Goal: Task Accomplishment & Management: Use online tool/utility

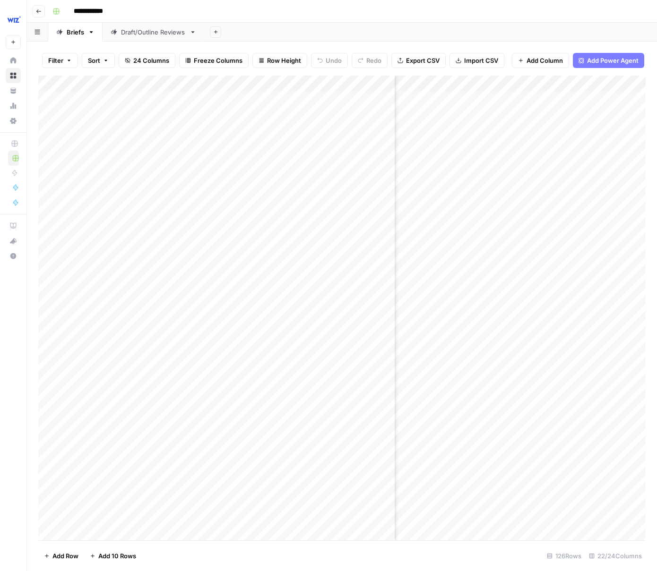
scroll to position [0, 485]
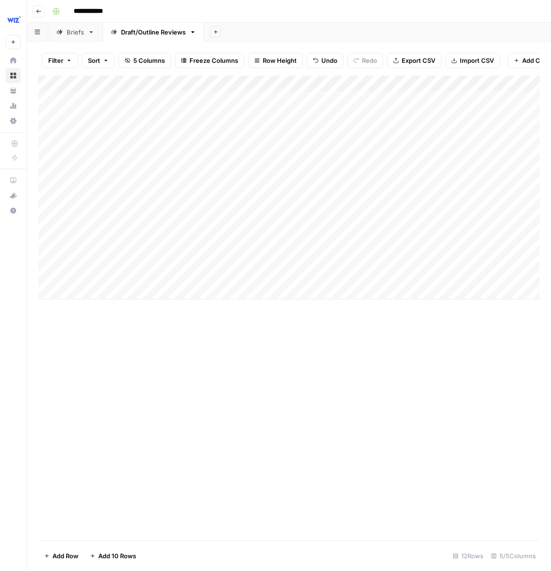
click at [107, 297] on div "Add Column" at bounding box center [288, 188] width 501 height 224
click at [196, 291] on div "Add Column" at bounding box center [288, 196] width 501 height 240
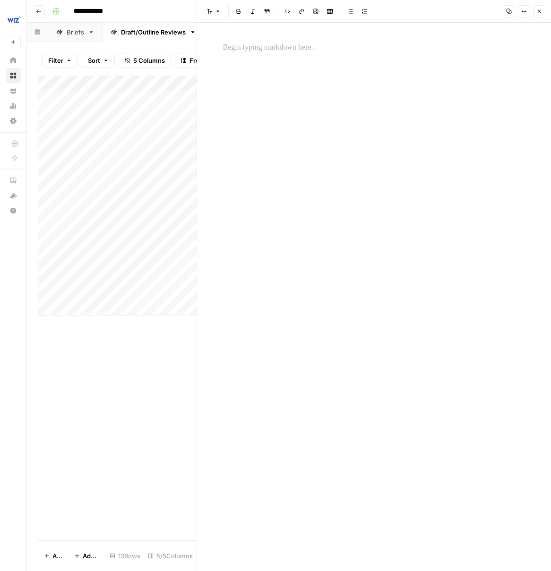
click at [297, 198] on div at bounding box center [374, 297] width 314 height 548
drag, startPoint x: 300, startPoint y: 64, endPoint x: 300, endPoint y: 56, distance: 8.5
click at [300, 64] on div at bounding box center [374, 297] width 314 height 548
click at [297, 45] on p at bounding box center [374, 48] width 302 height 12
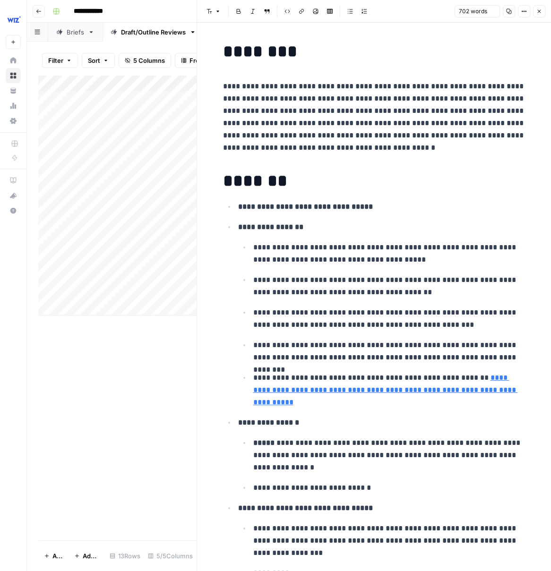
scroll to position [1216, 0]
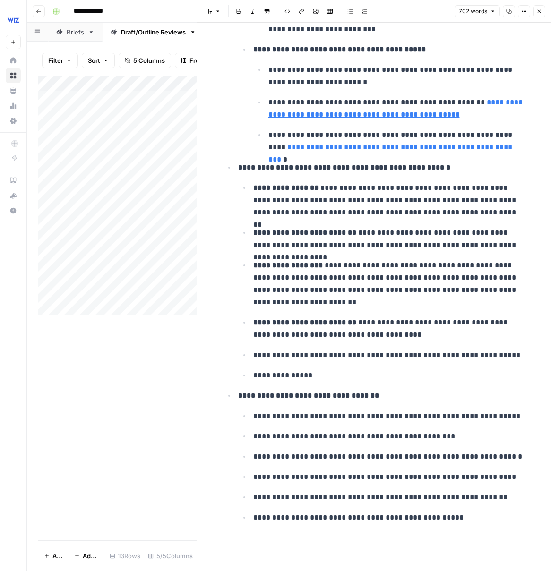
click at [542, 15] on button "Close" at bounding box center [539, 11] width 12 height 12
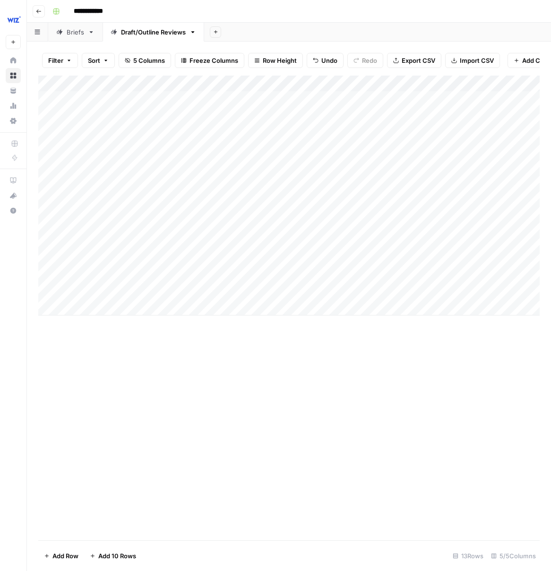
click at [234, 296] on div "Add Column" at bounding box center [288, 196] width 501 height 240
click at [231, 293] on div "Add Column" at bounding box center [288, 196] width 501 height 240
click at [245, 347] on button "Outline" at bounding box center [235, 345] width 28 height 11
click at [335, 291] on div "Add Column" at bounding box center [288, 196] width 501 height 240
click at [368, 288] on div "Add Column" at bounding box center [288, 196] width 501 height 240
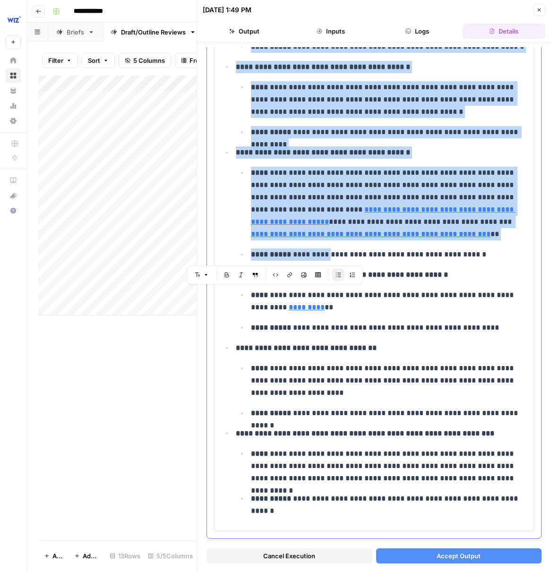
scroll to position [3076, 0]
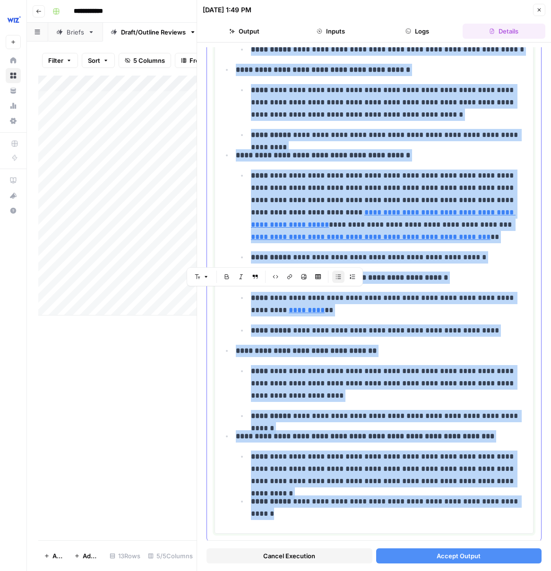
drag, startPoint x: 223, startPoint y: 69, endPoint x: 365, endPoint y: 513, distance: 465.5
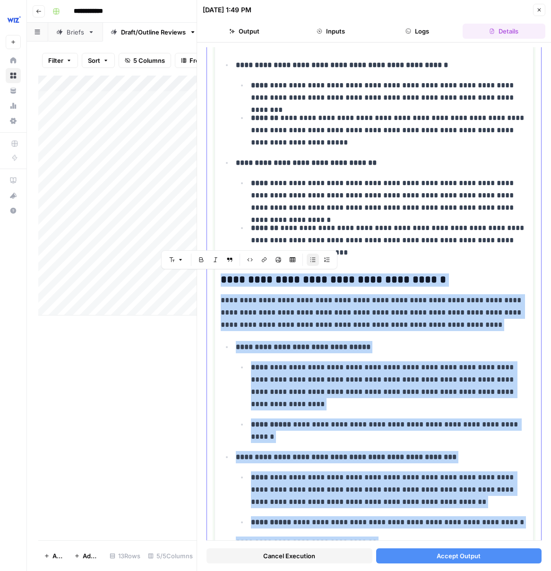
scroll to position [2470, 0]
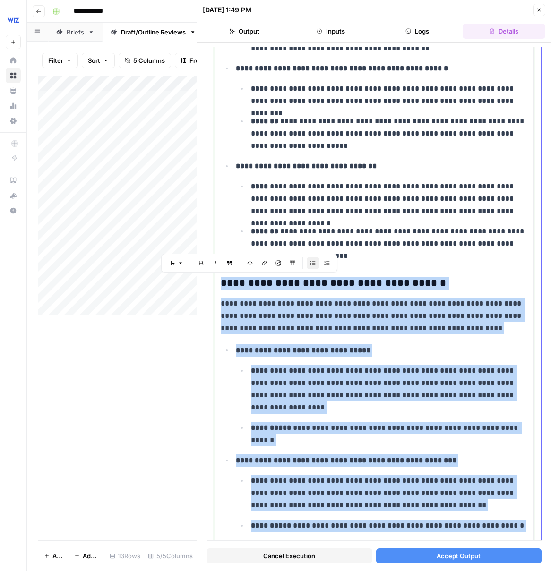
click at [317, 393] on p "**********" at bounding box center [389, 389] width 276 height 49
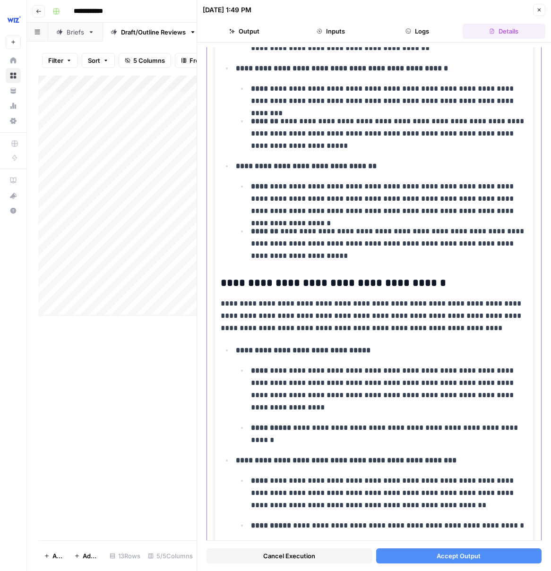
click at [468, 331] on p "**********" at bounding box center [374, 316] width 307 height 37
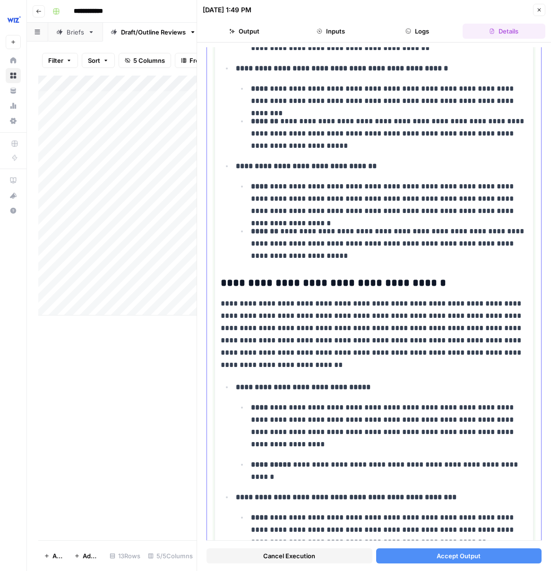
click at [407, 423] on p "**********" at bounding box center [389, 425] width 276 height 49
drag, startPoint x: 398, startPoint y: 419, endPoint x: 422, endPoint y: 423, distance: 24.3
click at [422, 423] on p "**********" at bounding box center [389, 425] width 276 height 49
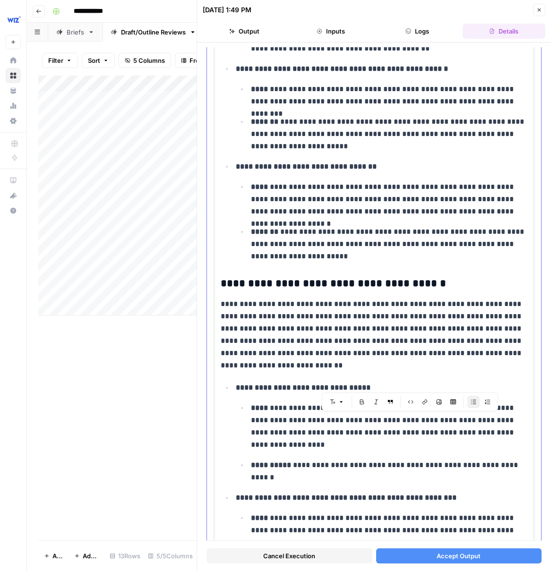
click at [395, 460] on p "**********" at bounding box center [389, 471] width 276 height 25
click at [403, 551] on button "Accept Output" at bounding box center [459, 555] width 166 height 15
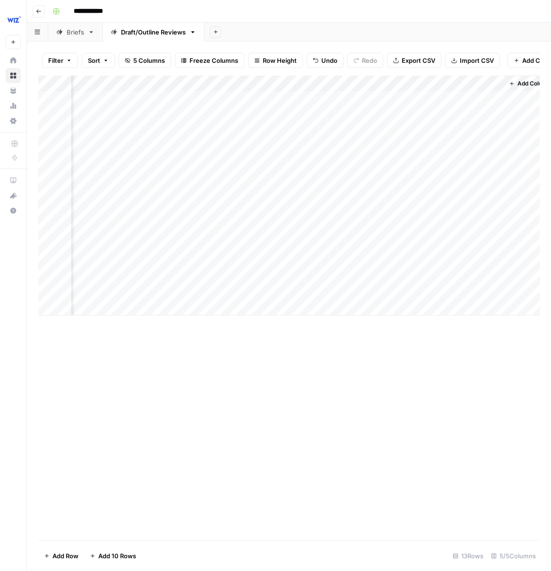
scroll to position [0, 60]
click at [475, 291] on div "Add Column" at bounding box center [288, 196] width 501 height 240
